Goal: Task Accomplishment & Management: Use online tool/utility

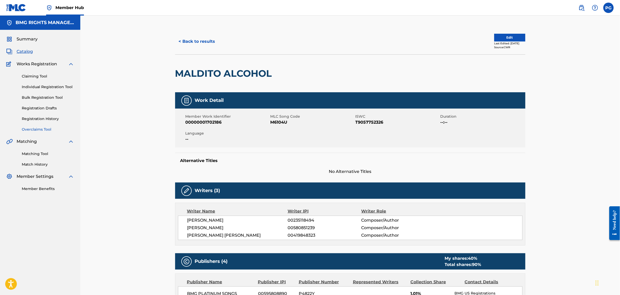
click at [29, 129] on link "Overclaims Tool" at bounding box center [48, 129] width 52 height 5
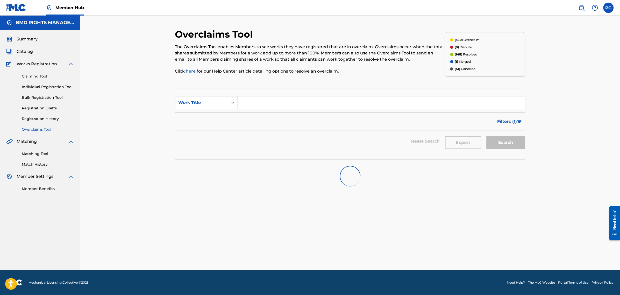
click at [252, 104] on input "Search Form" at bounding box center [381, 102] width 287 height 12
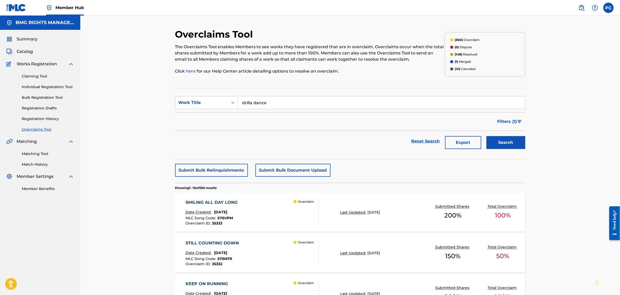
type input "drilla dance"
click at [486, 136] on button "Search" at bounding box center [505, 142] width 39 height 13
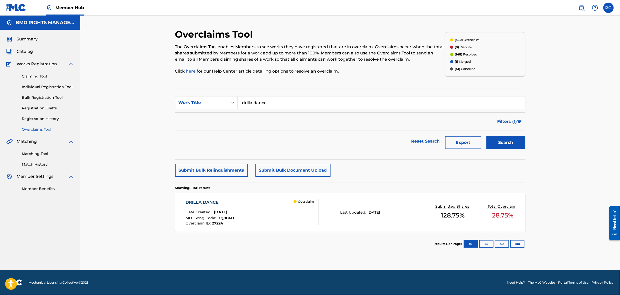
click at [291, 202] on div "DRILLA DANCE Date Created: [DATE] MLC Song Code : DQ8B6D Overclaim ID : 27224 O…" at bounding box center [251, 212] width 133 height 26
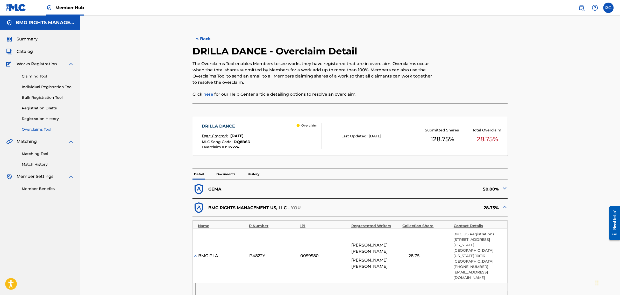
click at [223, 174] on p "Documents" at bounding box center [226, 174] width 22 height 11
